Goal: Information Seeking & Learning: Find specific fact

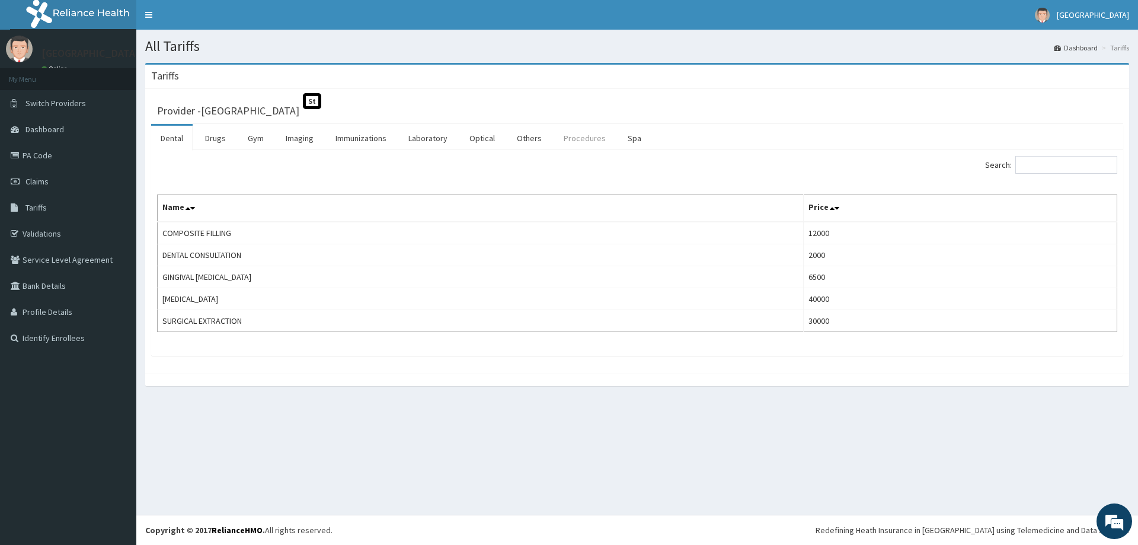
click at [577, 143] on link "Procedures" at bounding box center [584, 138] width 61 height 25
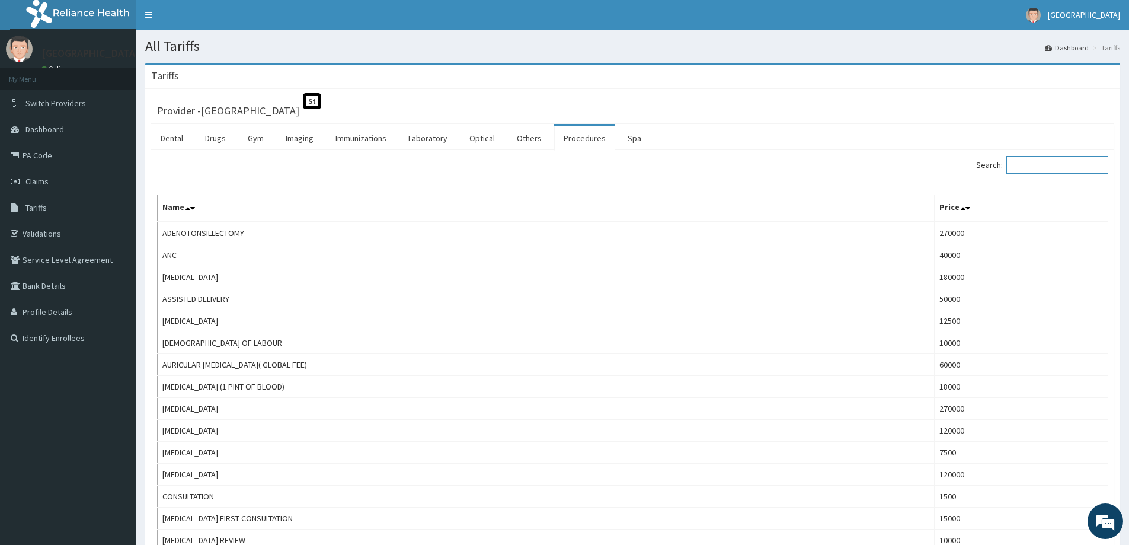
click at [1053, 163] on input "Search:" at bounding box center [1057, 165] width 102 height 18
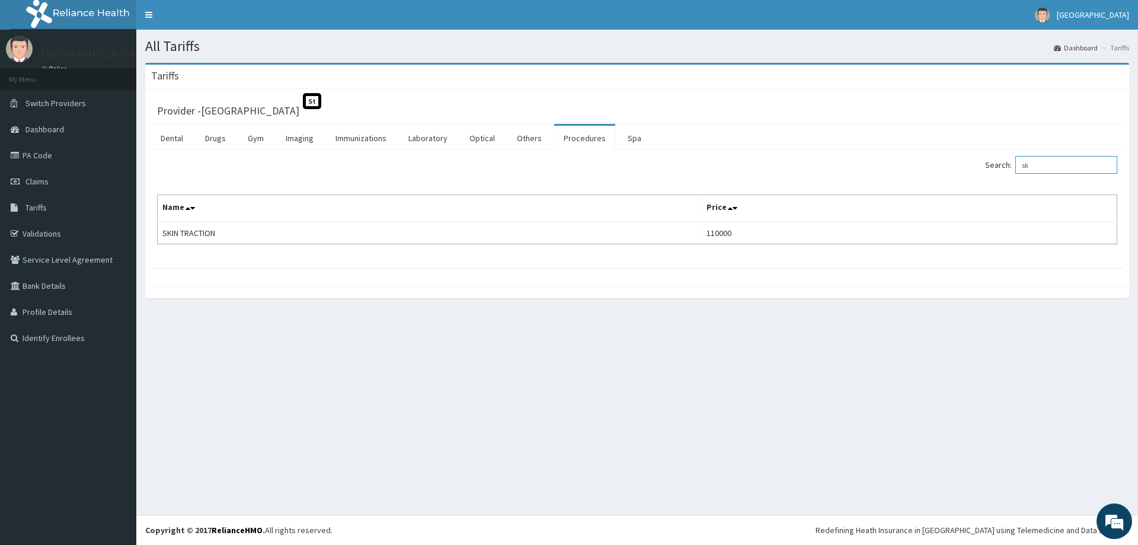
drag, startPoint x: 1055, startPoint y: 162, endPoint x: 990, endPoint y: 173, distance: 66.2
click at [990, 173] on div "Search: sk" at bounding box center [881, 166] width 471 height 21
drag, startPoint x: 1067, startPoint y: 170, endPoint x: 976, endPoint y: 156, distance: 91.7
click at [981, 158] on div "Search: table" at bounding box center [881, 166] width 471 height 21
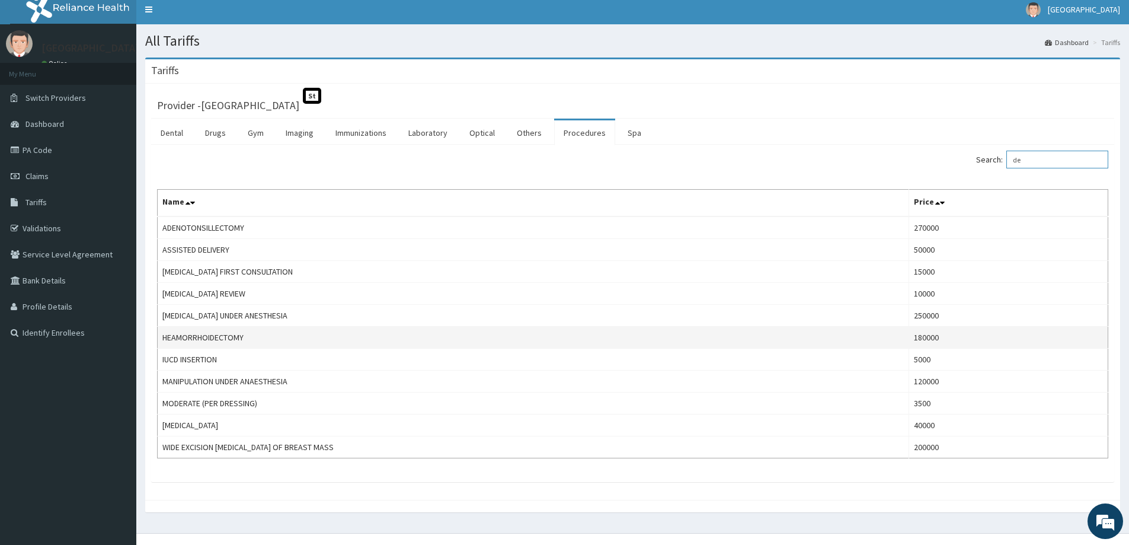
scroll to position [24, 0]
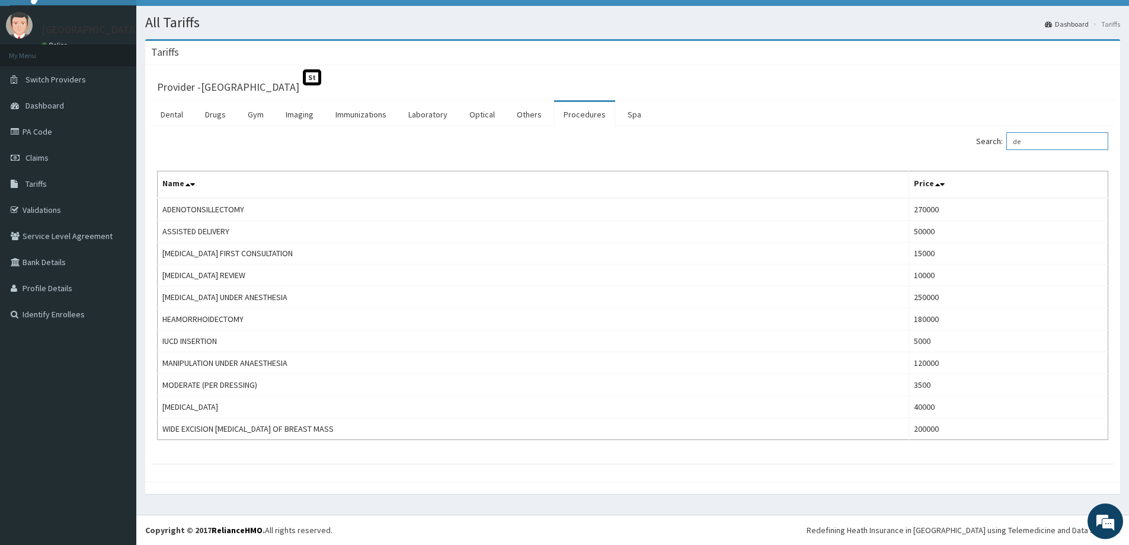
type input "de"
click at [587, 117] on link "Procedures" at bounding box center [584, 114] width 61 height 25
click at [1058, 148] on input "Search:" at bounding box center [1057, 141] width 102 height 18
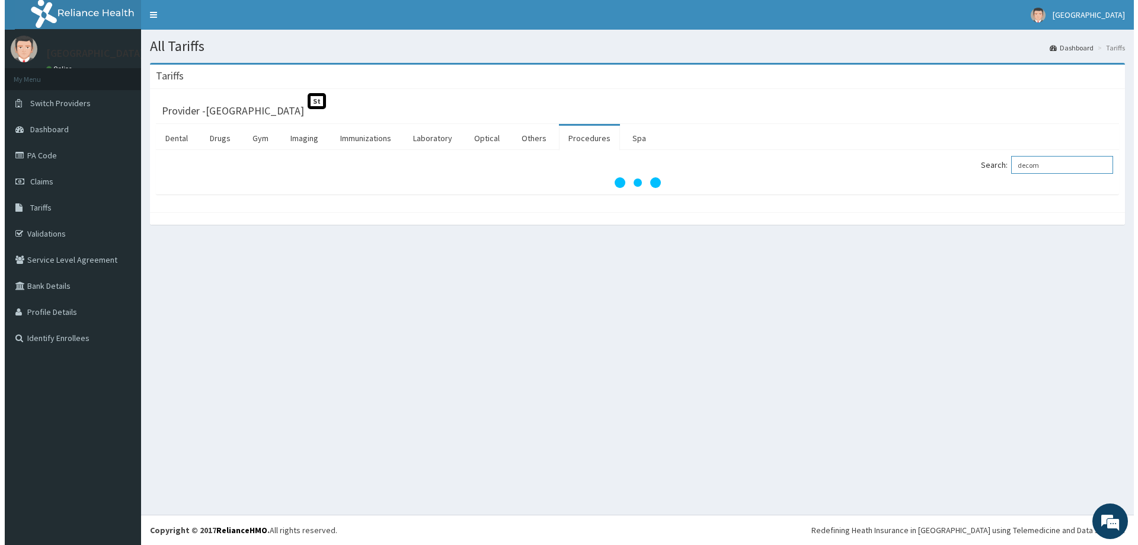
scroll to position [0, 0]
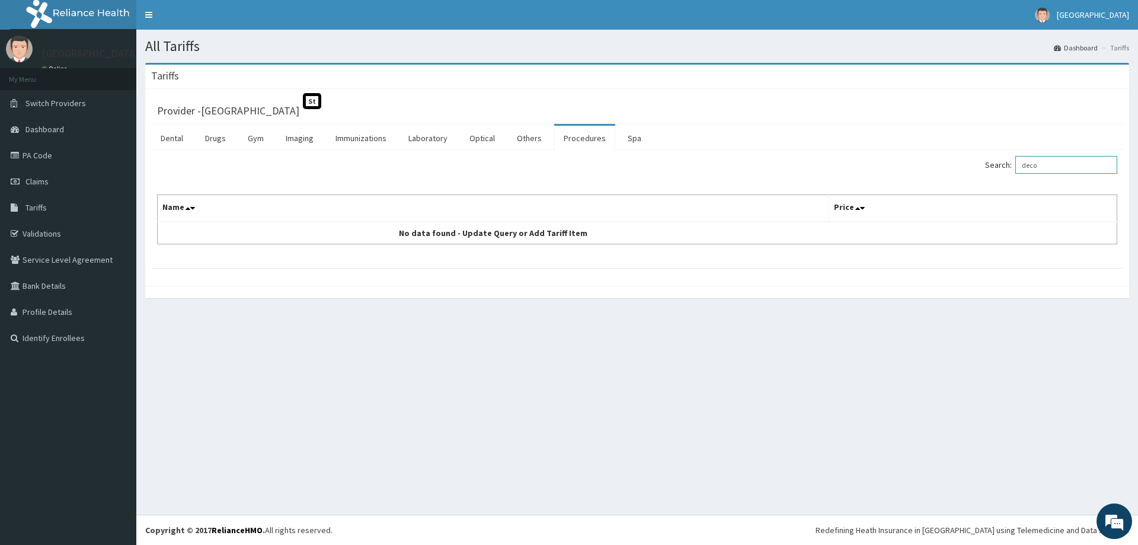
type input "deco"
click at [576, 134] on link "Procedures" at bounding box center [584, 138] width 61 height 25
click at [580, 143] on link "Procedures" at bounding box center [584, 138] width 61 height 25
click at [1072, 169] on input "Search:" at bounding box center [1066, 165] width 102 height 18
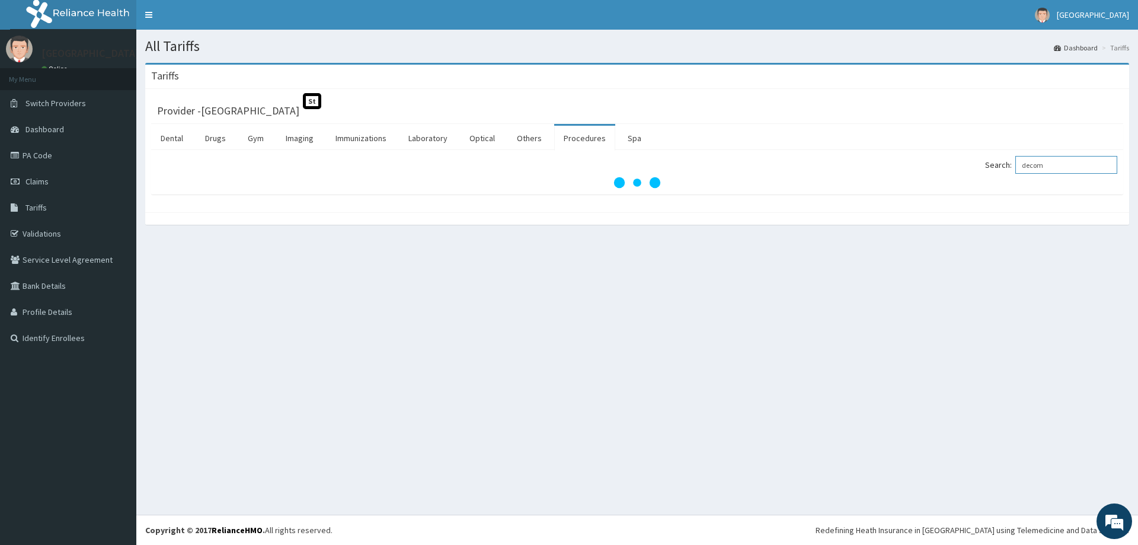
type input "decom"
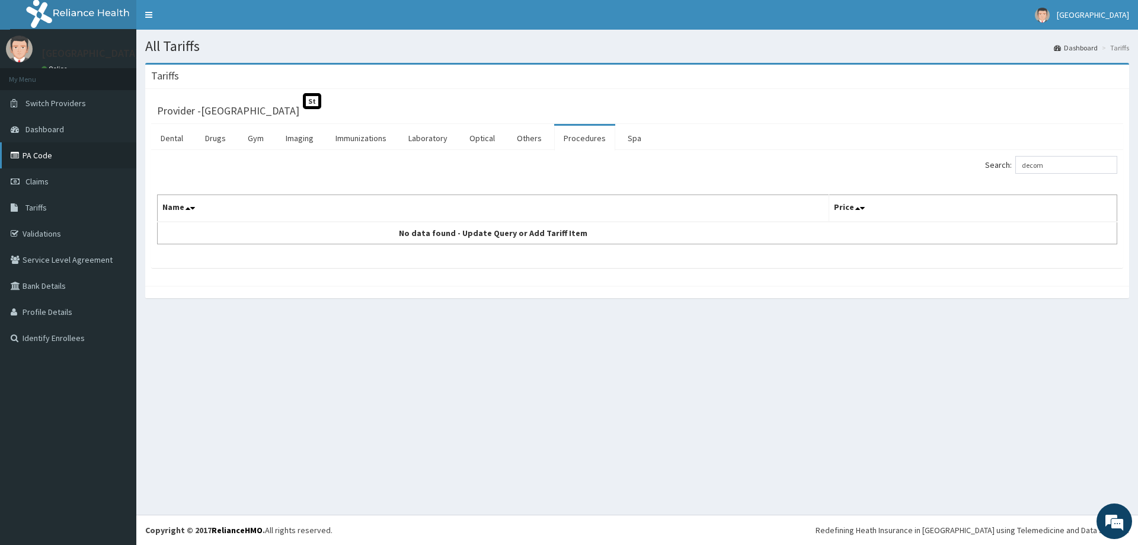
click at [52, 153] on link "PA Code" at bounding box center [68, 155] width 136 height 26
